Goal: Task Accomplishment & Management: Manage account settings

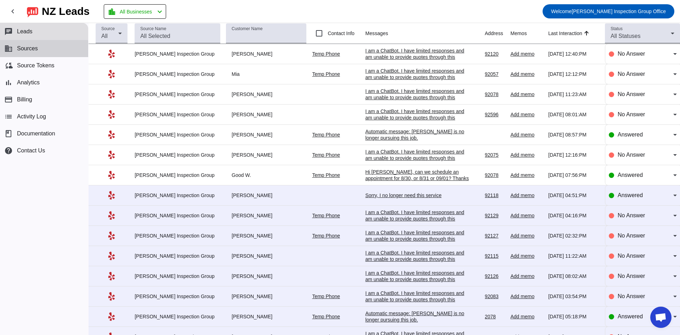
click at [28, 50] on span "Sources" at bounding box center [27, 48] width 21 height 6
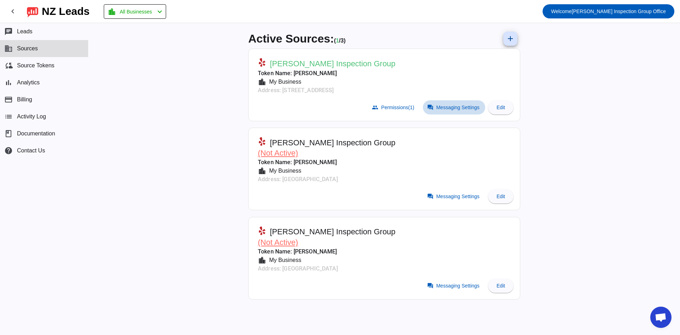
click at [469, 107] on span "Messaging Settings" at bounding box center [457, 107] width 43 height 6
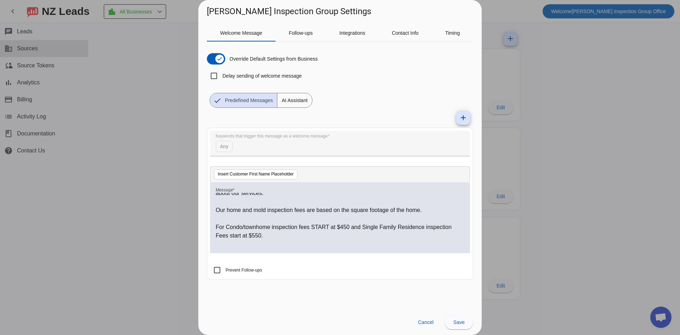
scroll to position [106, 0]
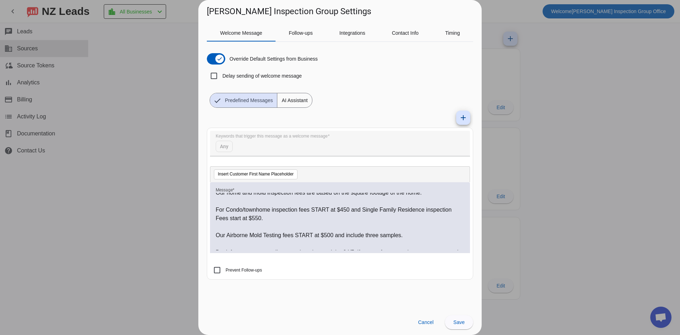
click at [347, 210] on p "For Condo/townhome inspection fees START at $450 and Single Family Residence in…" at bounding box center [340, 213] width 249 height 17
click at [334, 234] on p "Our Airborne Mold Testing fees START at $500 and include three samples." at bounding box center [340, 235] width 249 height 8
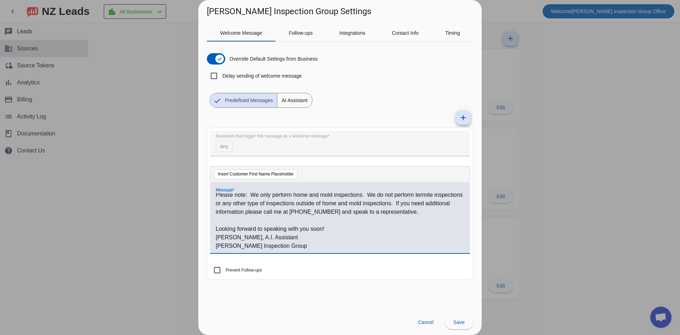
scroll to position [215, 0]
click at [458, 322] on span "Save" at bounding box center [458, 322] width 11 height 6
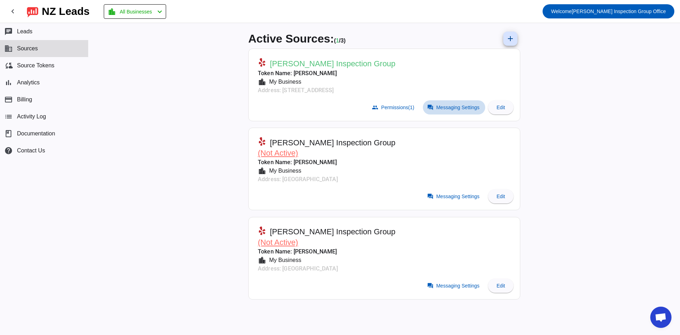
click at [455, 106] on span "Messaging Settings" at bounding box center [457, 107] width 43 height 6
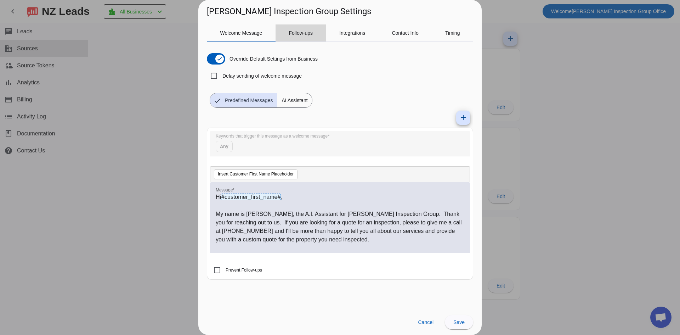
click at [299, 33] on span "Follow-ups" at bounding box center [301, 32] width 24 height 5
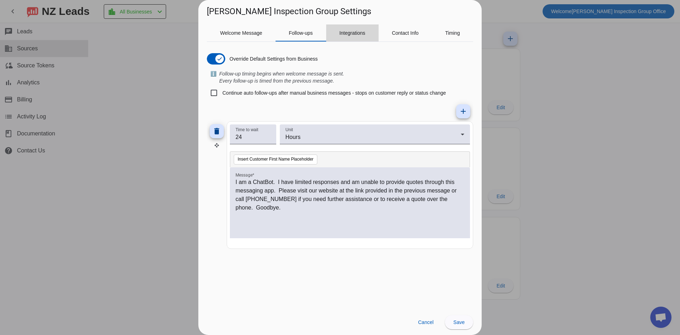
click at [354, 32] on span "Integrations" at bounding box center [352, 32] width 26 height 5
